Goal: Information Seeking & Learning: Learn about a topic

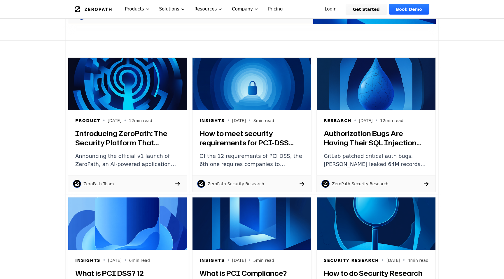
scroll to position [224, 0]
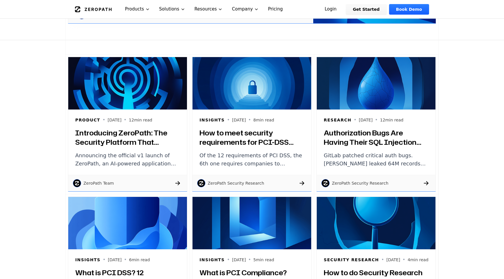
click at [105, 140] on h3 "Introducing ZeroPath: The Security Platform That Actually Understands Your Code" at bounding box center [127, 137] width 105 height 19
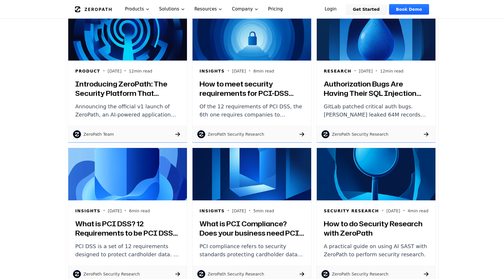
scroll to position [275, 0]
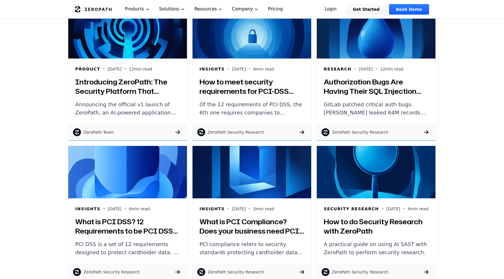
click at [399, 70] on p "12 min read" at bounding box center [391, 69] width 23 height 6
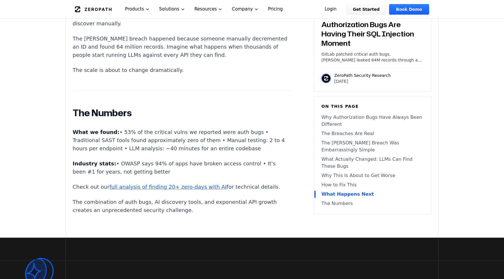
scroll to position [2245, 0]
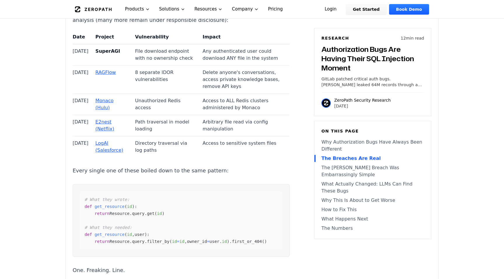
scroll to position [838, 0]
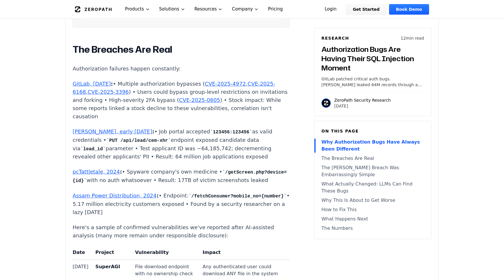
scroll to position [646, 0]
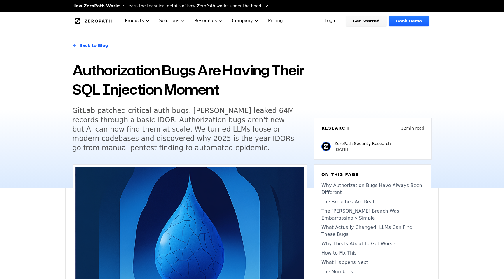
click at [244, 97] on h1 "Authorization Bugs Are Having Their SQL Injection Moment" at bounding box center [189, 80] width 235 height 38
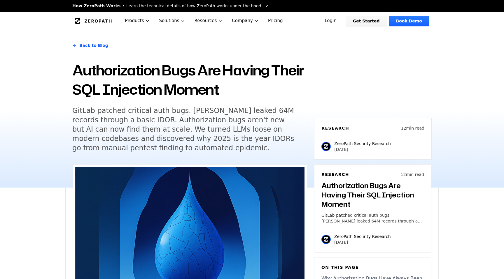
scroll to position [529, 0]
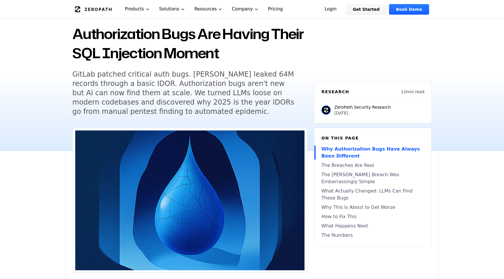
scroll to position [26, 0]
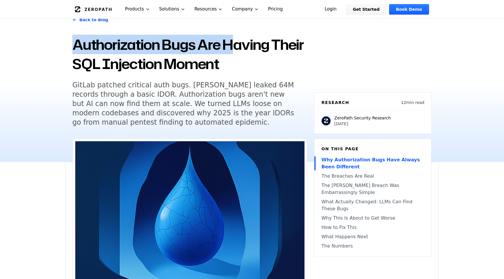
drag, startPoint x: 237, startPoint y: 53, endPoint x: 62, endPoint y: 47, distance: 175.2
click at [62, 47] on div "Back to Blog Authorization Bugs Are Having Their SQL Injection Moment GitLab pa…" at bounding box center [252, 83] width 504 height 157
click at [95, 49] on h1 "Authorization Bugs Are Having Their SQL Injection Moment" at bounding box center [189, 54] width 235 height 38
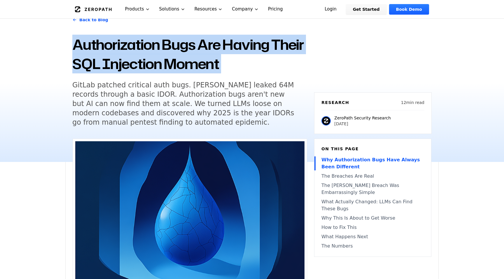
click at [95, 49] on h1 "Authorization Bugs Are Having Their SQL Injection Moment" at bounding box center [189, 54] width 235 height 38
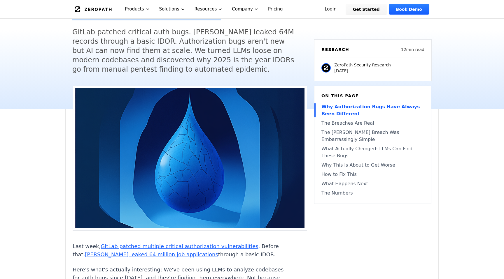
scroll to position [86, 0]
